Goal: Navigation & Orientation: Find specific page/section

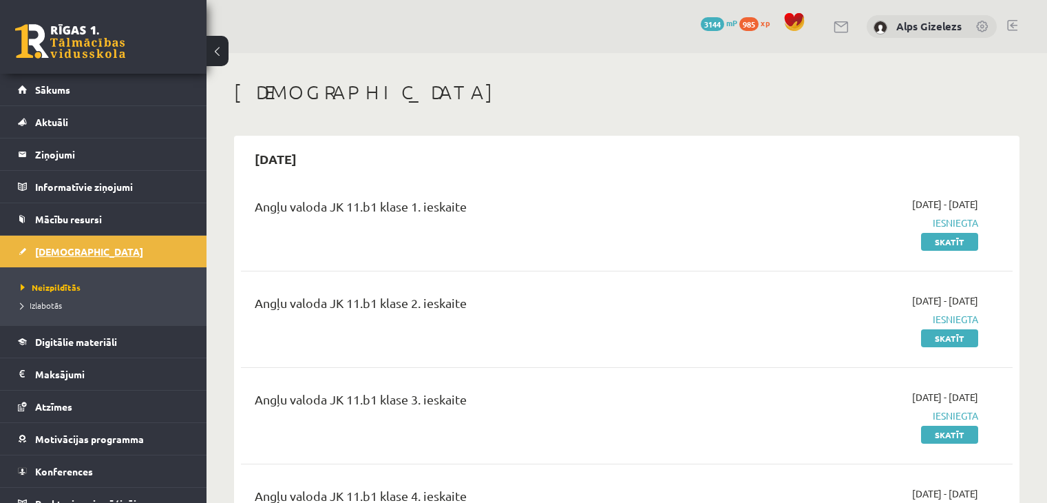
scroll to position [1526, 0]
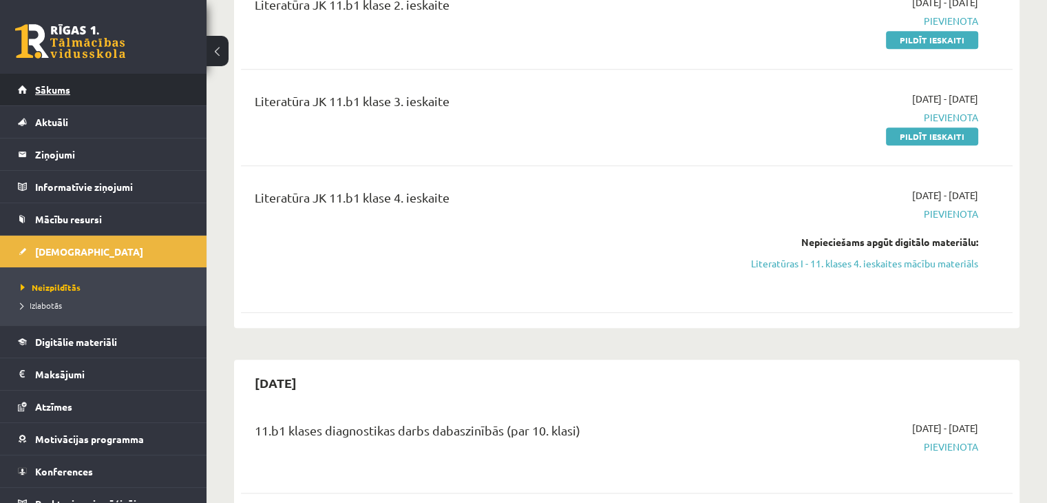
click at [52, 94] on span "Sākums" at bounding box center [52, 89] width 35 height 12
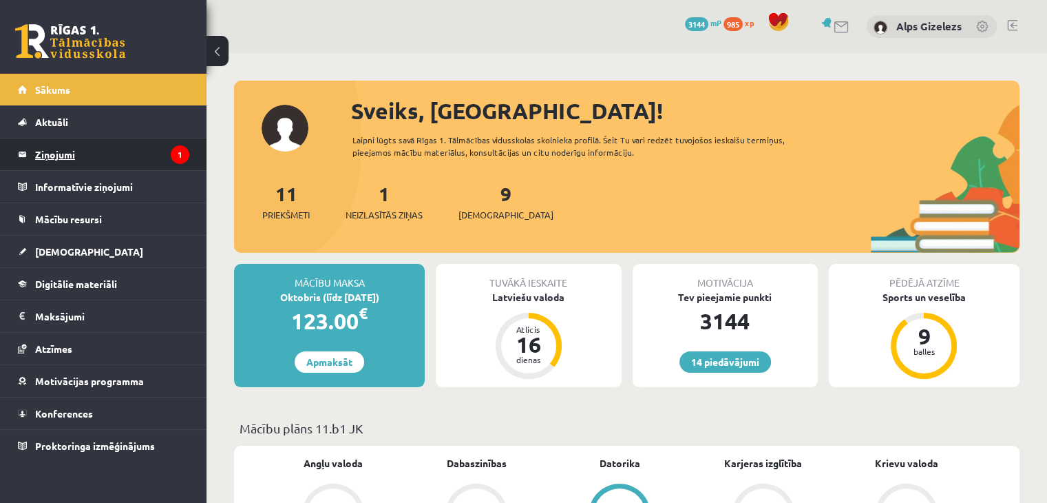
click at [94, 155] on legend "Ziņojumi 1" at bounding box center [112, 154] width 154 height 32
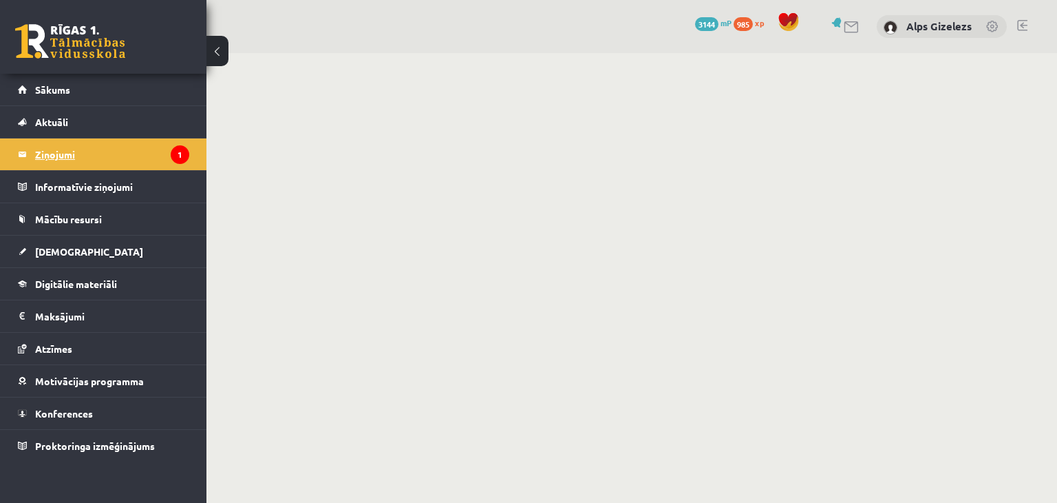
click at [70, 152] on legend "Ziņojumi 1" at bounding box center [112, 154] width 154 height 32
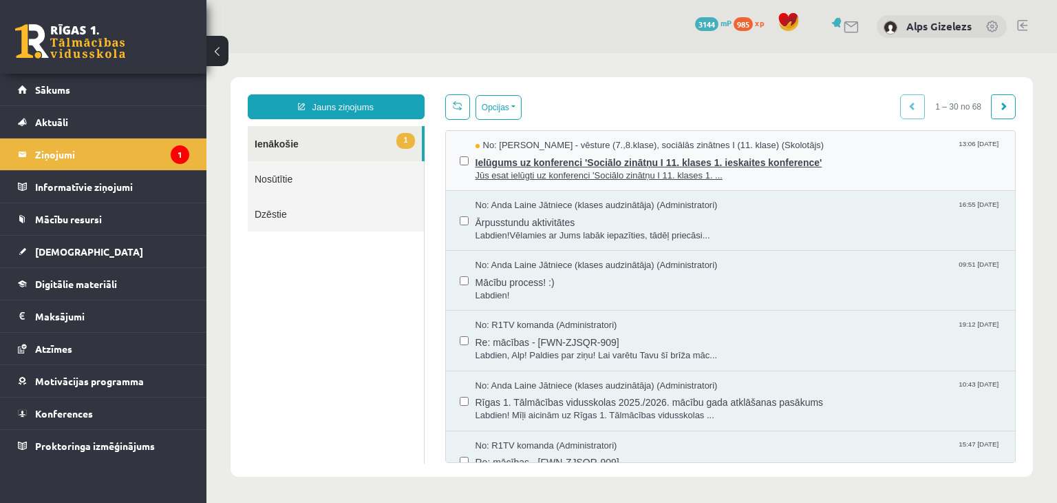
click at [579, 156] on span "Ielūgums uz konferenci 'Sociālo zinātņu I 11. klases 1. ieskaites konference'" at bounding box center [739, 160] width 527 height 17
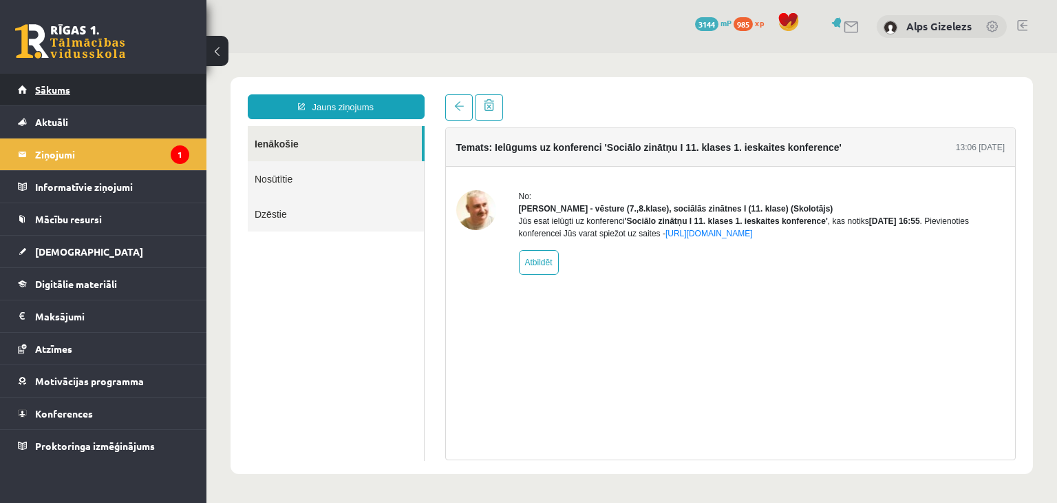
click at [54, 84] on span "Sākums" at bounding box center [52, 89] width 35 height 12
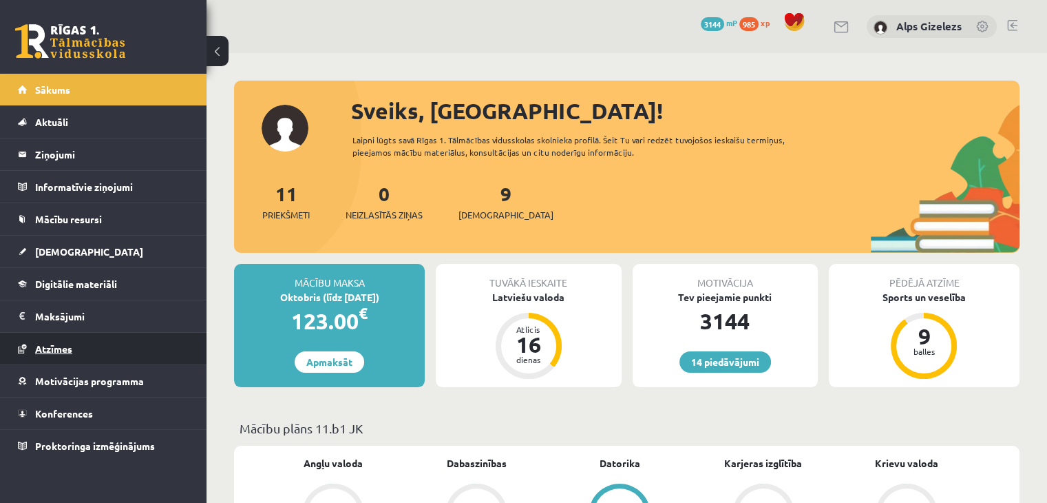
click at [66, 345] on span "Atzīmes" at bounding box center [53, 348] width 37 height 12
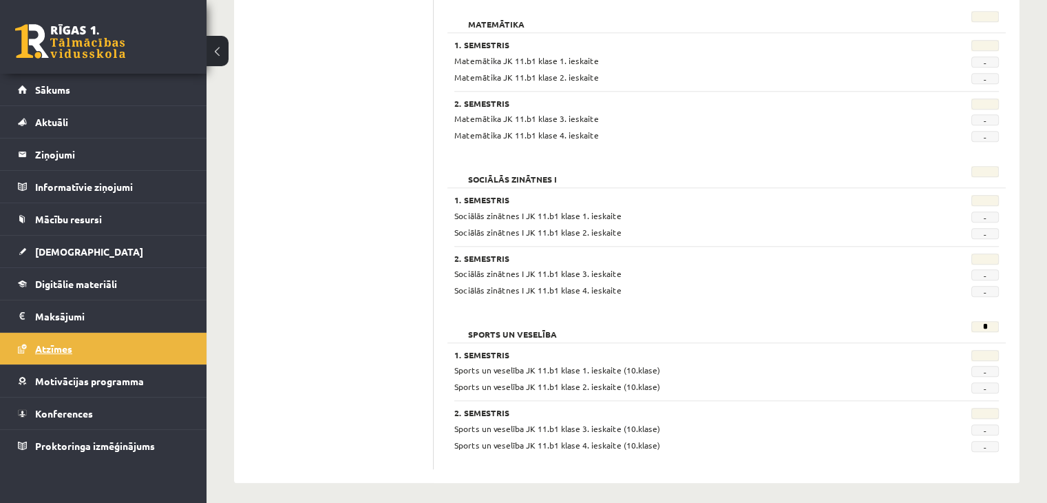
scroll to position [1302, 0]
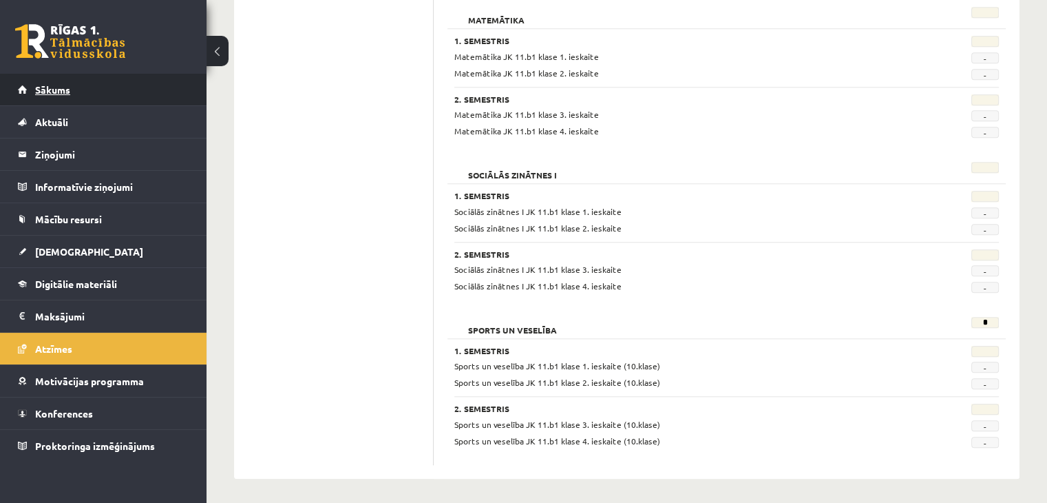
click at [60, 99] on link "Sākums" at bounding box center [103, 90] width 171 height 32
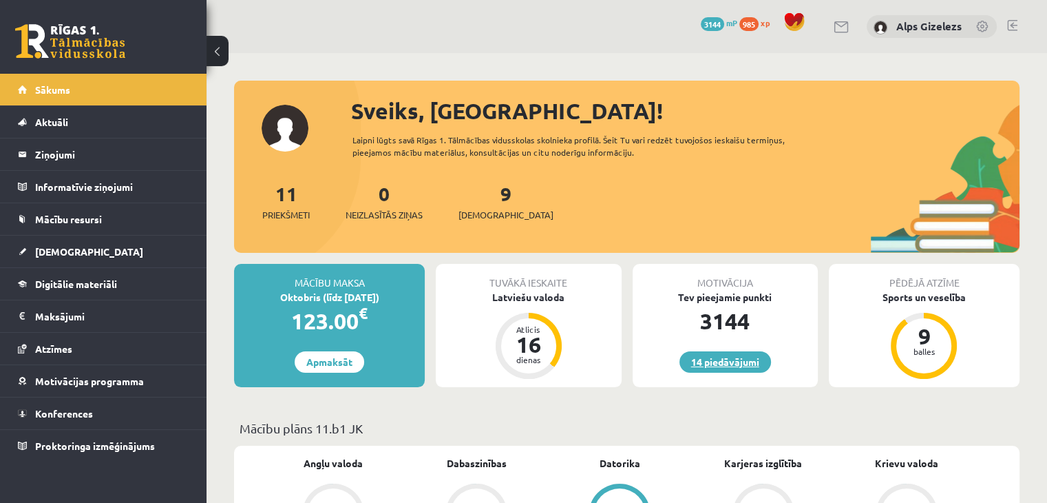
click at [740, 363] on link "14 piedāvājumi" at bounding box center [725, 361] width 92 height 21
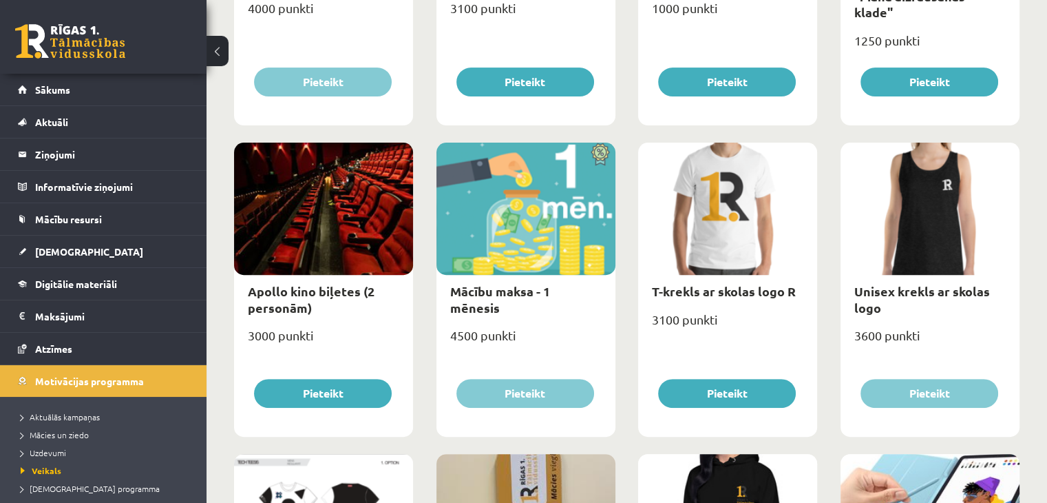
scroll to position [441, 0]
